Goal: Information Seeking & Learning: Learn about a topic

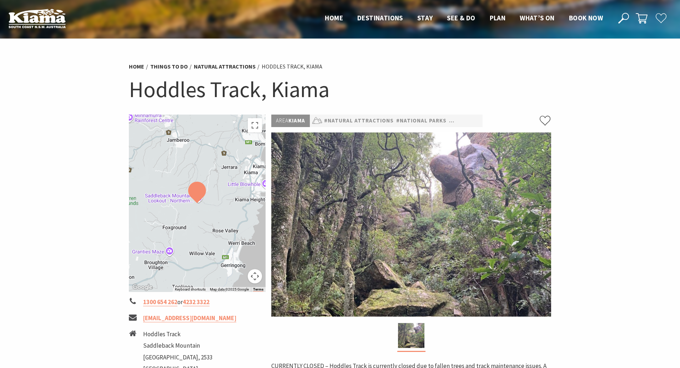
click at [462, 168] on img at bounding box center [411, 224] width 280 height 184
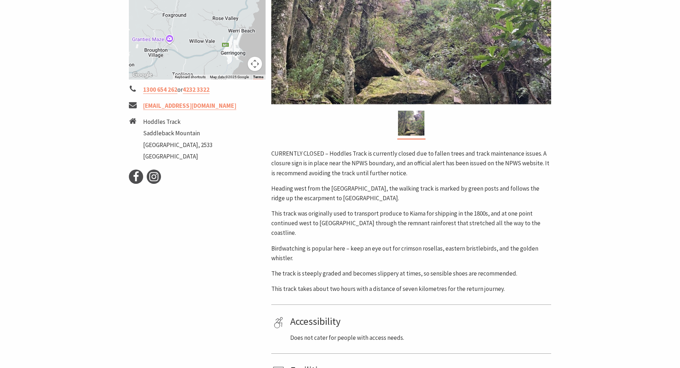
scroll to position [214, 0]
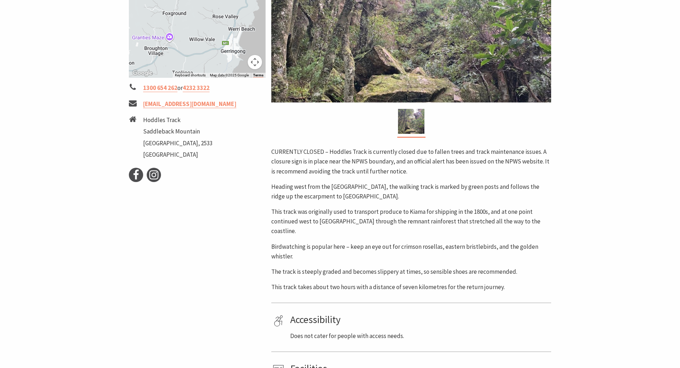
drag, startPoint x: 392, startPoint y: 194, endPoint x: 352, endPoint y: 193, distance: 40.7
click at [352, 193] on p "Heading west from the [GEOGRAPHIC_DATA], the walking track is marked by green p…" at bounding box center [411, 191] width 280 height 19
click at [310, 218] on p "This track was originally used to transport produce to Kiama for shipping in th…" at bounding box center [411, 221] width 280 height 29
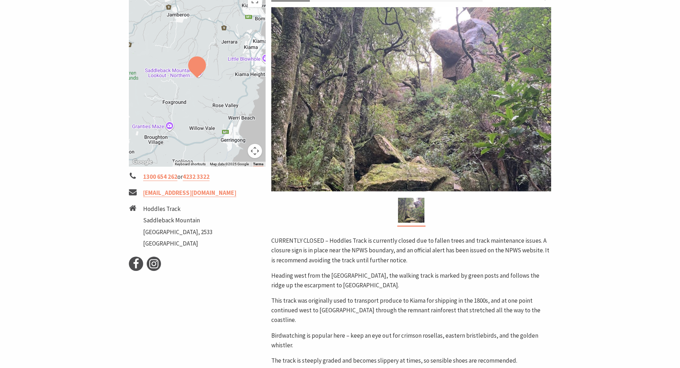
scroll to position [71, 0]
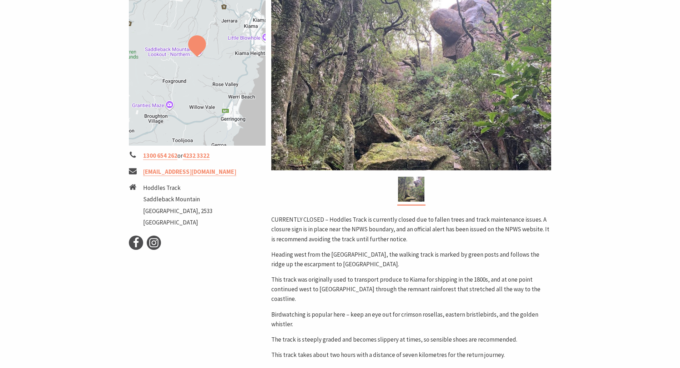
scroll to position [214, 0]
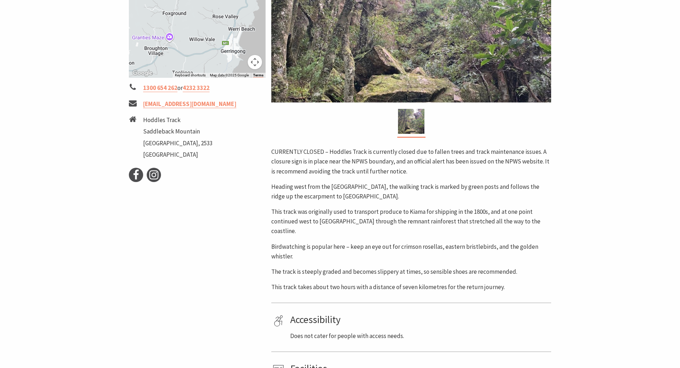
click at [331, 188] on p "Heading west from the [GEOGRAPHIC_DATA], the walking track is marked by green p…" at bounding box center [411, 191] width 280 height 19
click at [343, 189] on p "Heading west from the [GEOGRAPHIC_DATA], the walking track is marked by green p…" at bounding box center [411, 191] width 280 height 19
click at [338, 210] on p "This track was originally used to transport produce to Kiama for shipping in th…" at bounding box center [411, 221] width 280 height 29
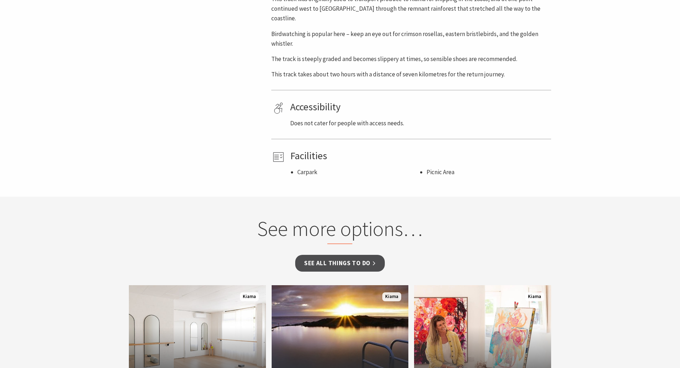
scroll to position [428, 0]
